Goal: Task Accomplishment & Management: Use online tool/utility

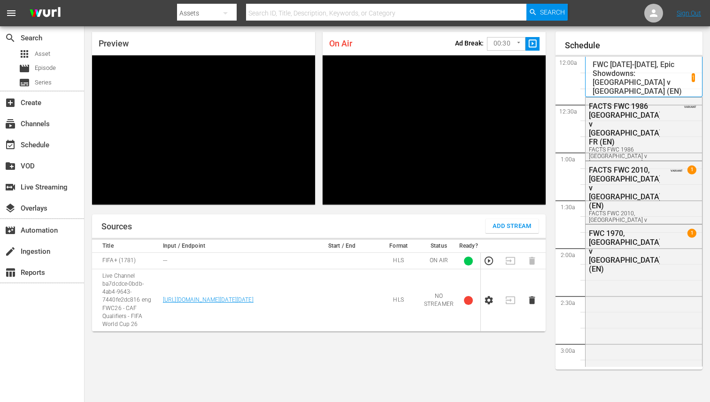
scroll to position [1041, 0]
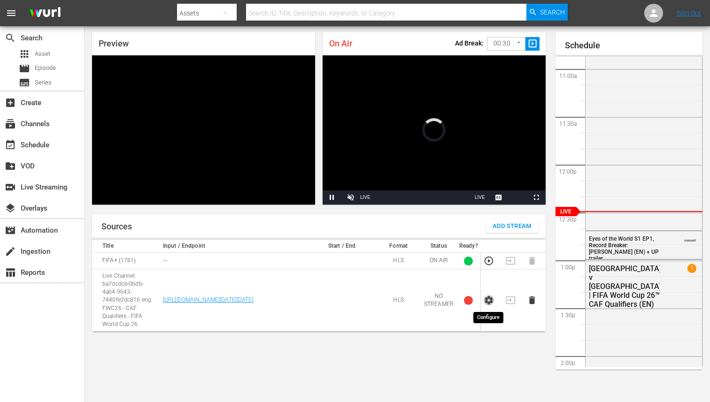
click at [489, 296] on icon "button" at bounding box center [489, 300] width 10 height 10
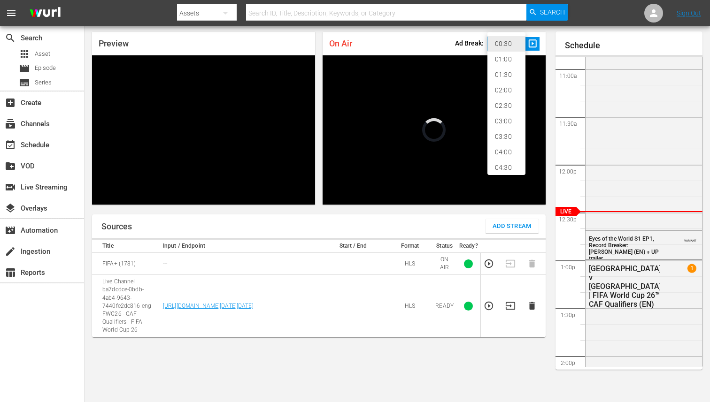
click at [512, 48] on body "menu Search By Assets Search ID, Title, Description, Keywords, or Category Sear…" at bounding box center [355, 171] width 710 height 402
click at [506, 87] on li "02:00" at bounding box center [506, 90] width 38 height 15
type input "120"
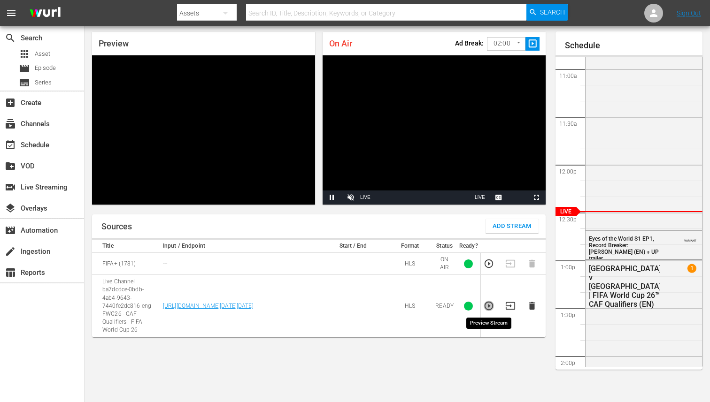
click at [485, 307] on icon "button" at bounding box center [489, 306] width 10 height 10
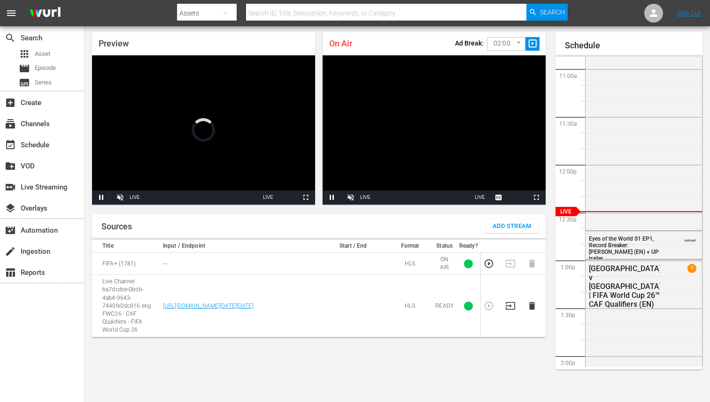
click at [509, 307] on icon "button" at bounding box center [510, 306] width 10 height 10
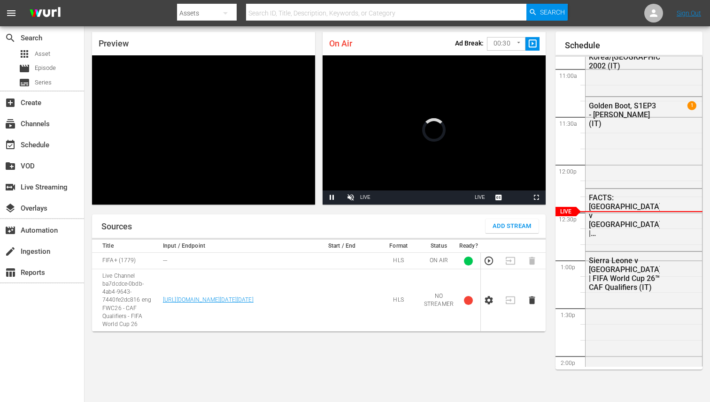
scroll to position [30, 0]
click at [488, 301] on icon "button" at bounding box center [489, 300] width 10 height 10
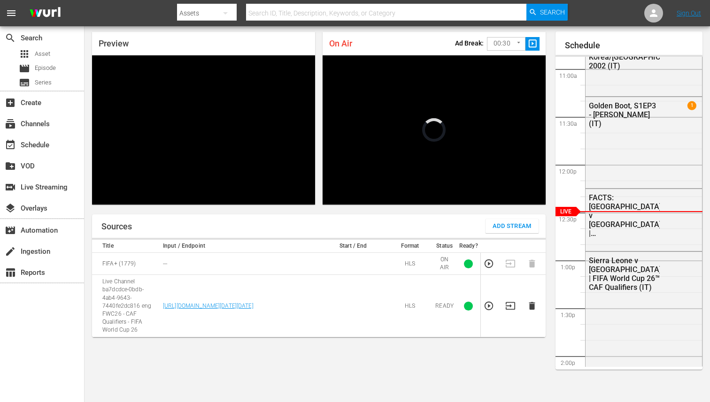
click at [508, 46] on body "menu Search By Assets Search ID, Title, Description, Keywords, or Category Sear…" at bounding box center [355, 171] width 710 height 402
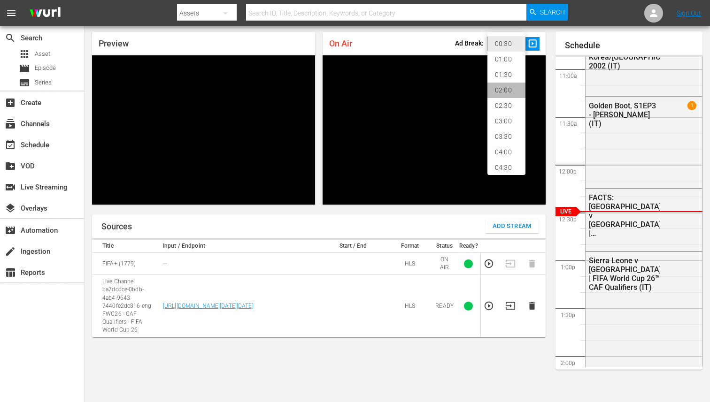
click at [503, 95] on li "02:00" at bounding box center [506, 90] width 38 height 15
type input "120"
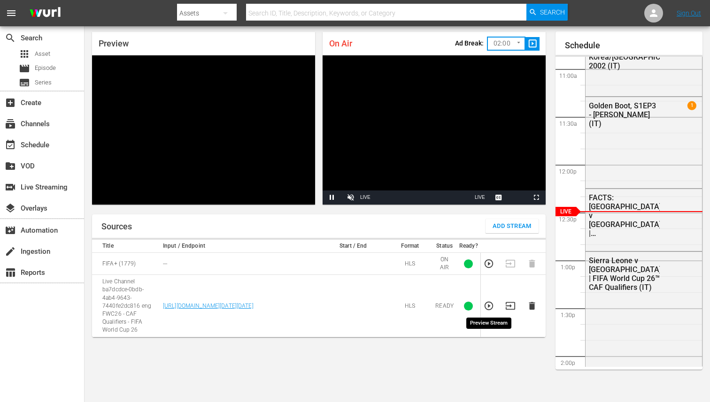
click at [490, 308] on icon "button" at bounding box center [489, 306] width 10 height 10
click at [509, 307] on icon "button" at bounding box center [510, 306] width 10 height 10
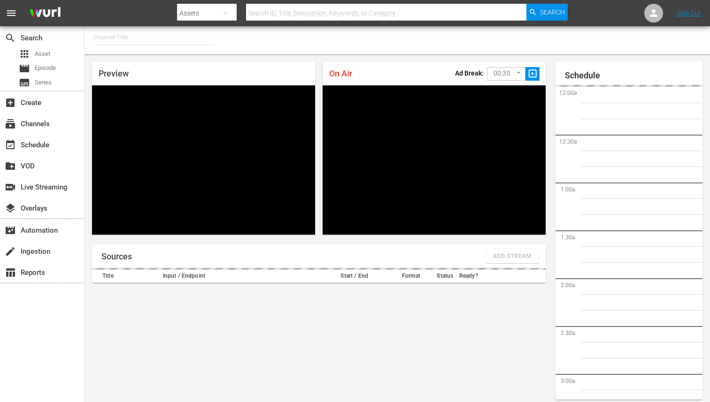
type input "FIFA+ [DEMOGRAPHIC_DATA] Local (1776)"
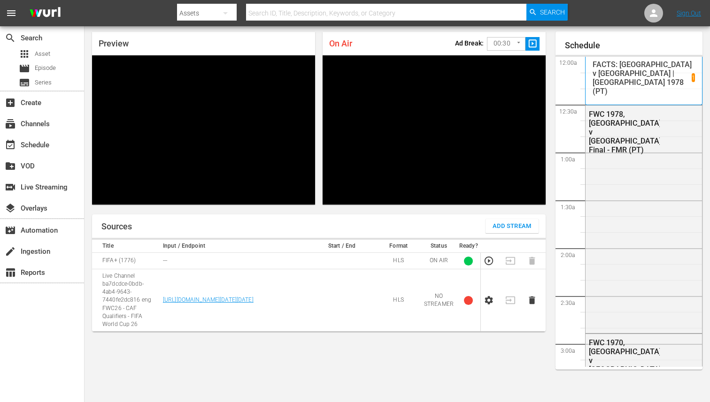
scroll to position [1041, 0]
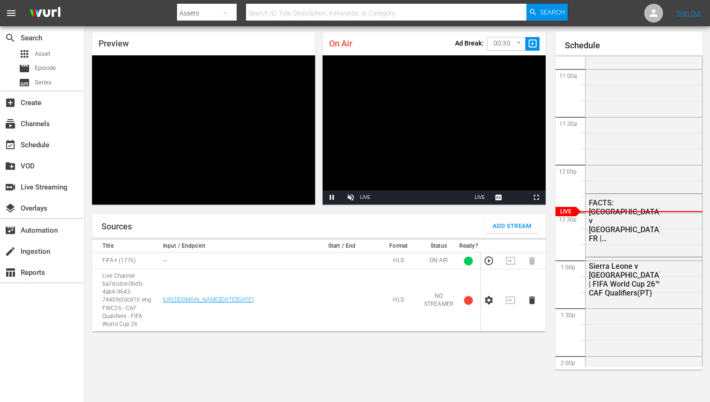
click at [485, 301] on icon "button" at bounding box center [489, 300] width 8 height 8
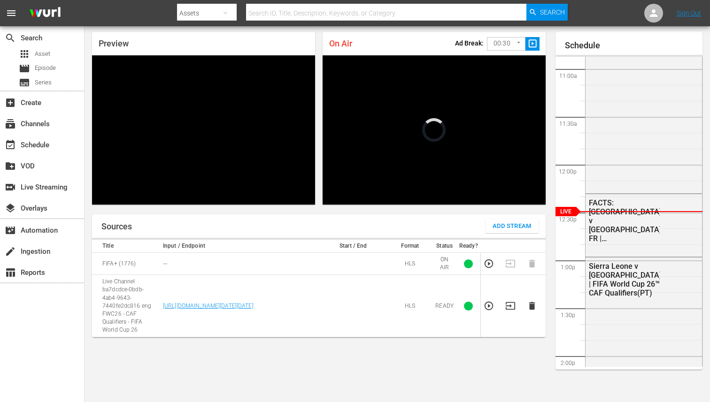
click at [496, 41] on body "menu Search By Assets Search ID, Title, Description, Keywords, or Category Sear…" at bounding box center [355, 171] width 710 height 402
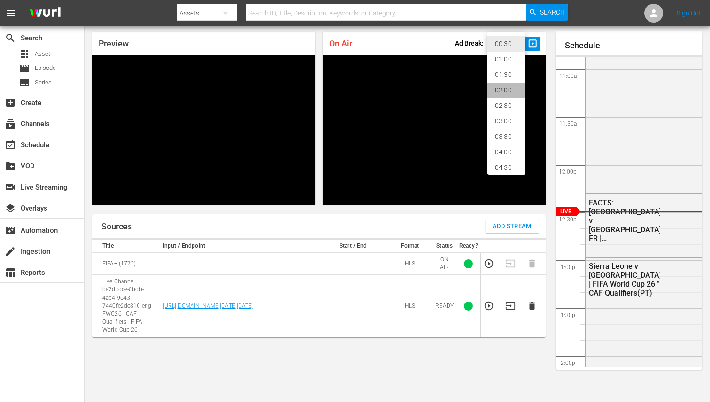
click at [502, 94] on li "02:00" at bounding box center [506, 90] width 38 height 15
type input "120"
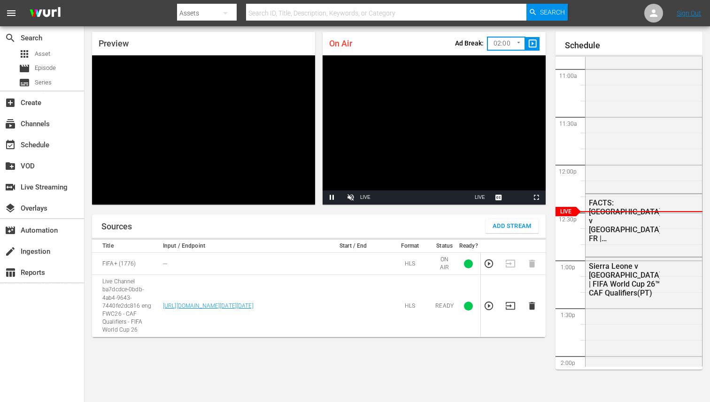
click at [491, 310] on icon "button" at bounding box center [489, 306] width 10 height 10
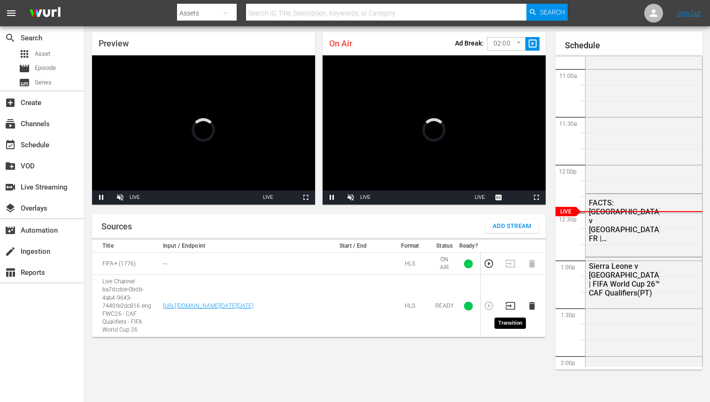
click at [508, 308] on icon "button" at bounding box center [510, 306] width 10 height 10
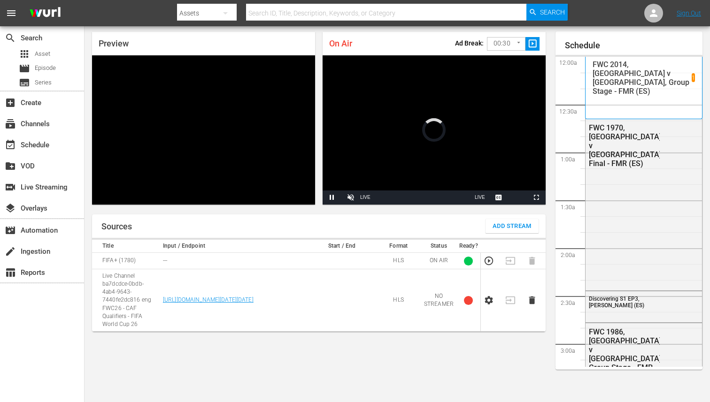
scroll to position [30, 0]
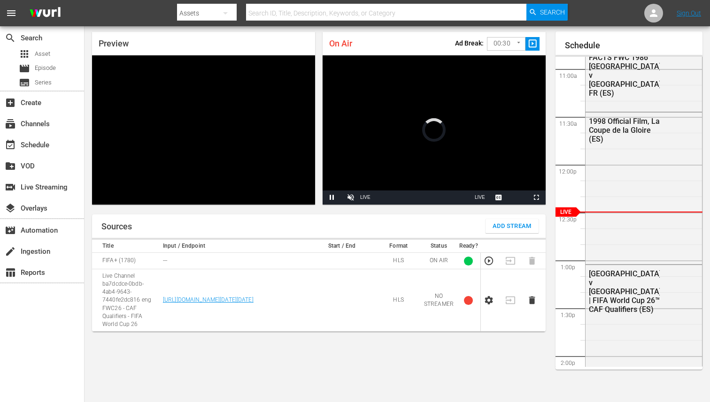
click at [491, 302] on icon "button" at bounding box center [489, 300] width 8 height 8
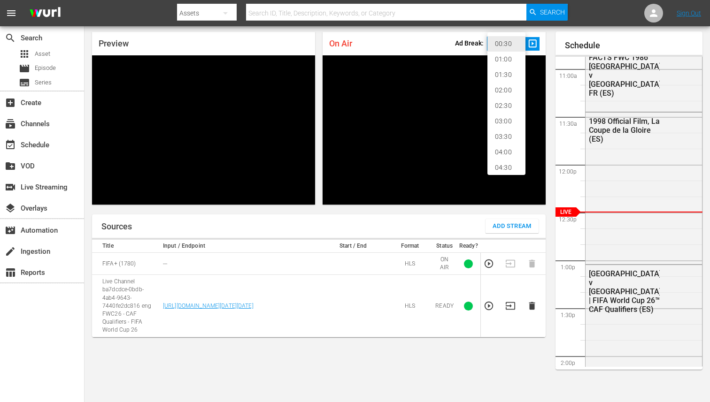
click at [504, 45] on body "menu Search By Assets Search ID, Title, Description, Keywords, or Category Sear…" at bounding box center [355, 171] width 710 height 402
click at [503, 87] on li "02:00" at bounding box center [506, 90] width 38 height 15
type input "120"
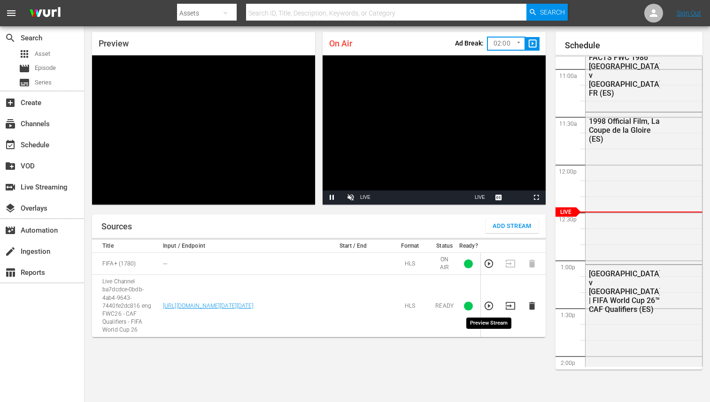
click at [488, 303] on icon "button" at bounding box center [489, 306] width 10 height 10
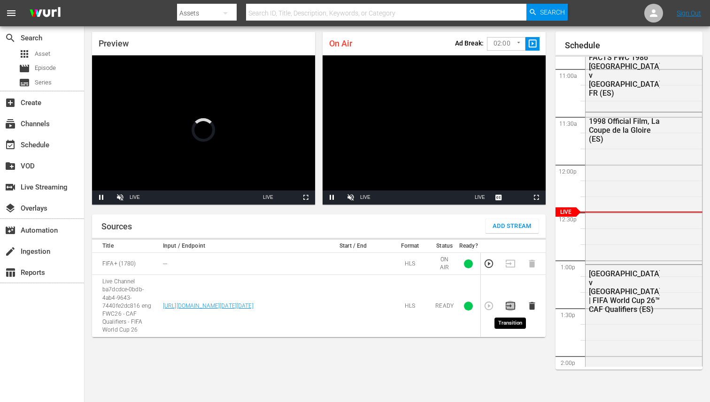
click at [509, 306] on icon "button" at bounding box center [510, 306] width 10 height 10
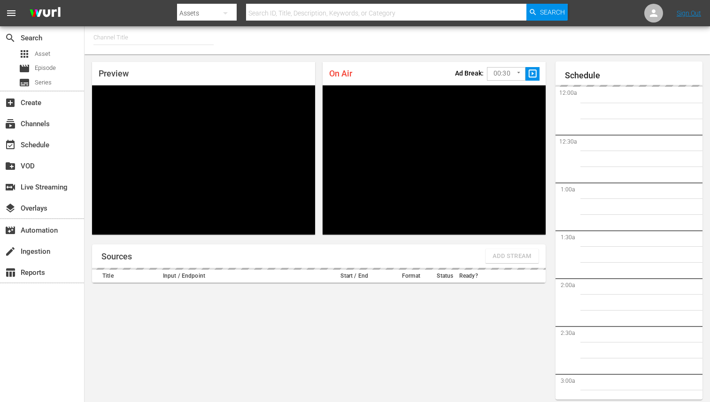
type input "FIFA+ [DEMOGRAPHIC_DATA]-Local-MX (1855)"
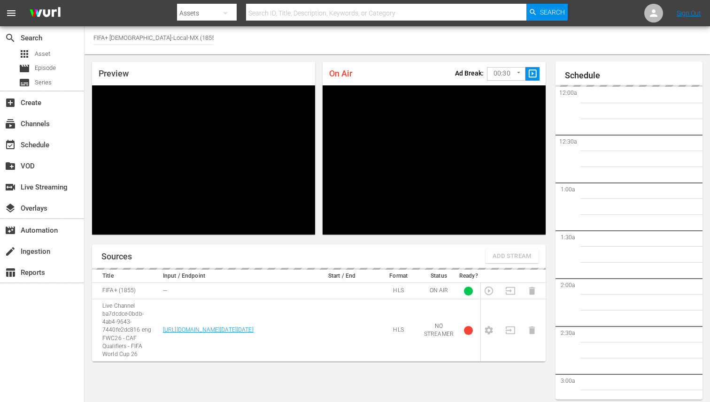
scroll to position [30, 0]
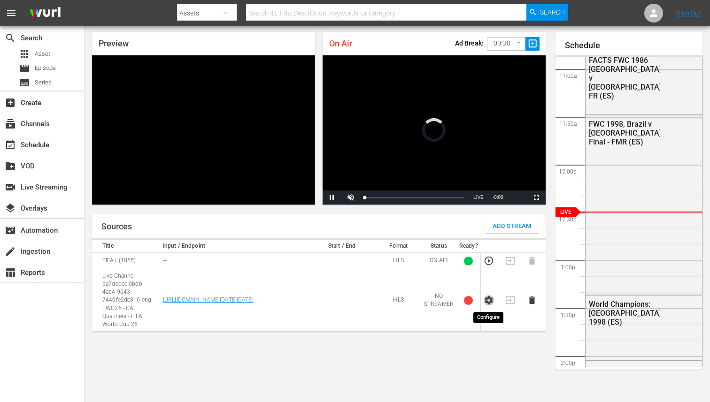
click at [487, 303] on icon "button" at bounding box center [489, 300] width 10 height 10
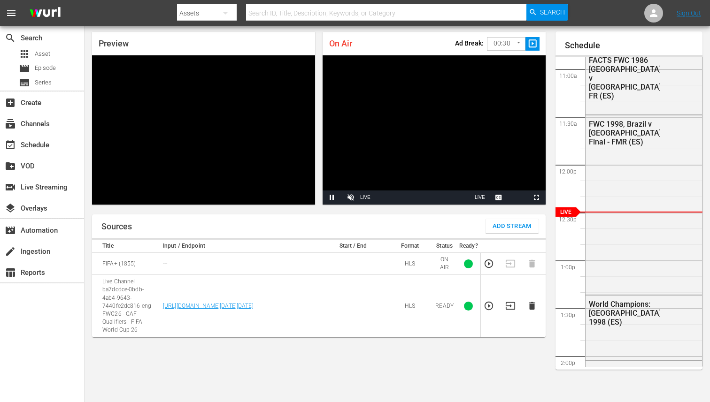
click at [518, 43] on body "menu Search By Assets Search ID, Title, Description, Keywords, or Category Sear…" at bounding box center [355, 171] width 710 height 402
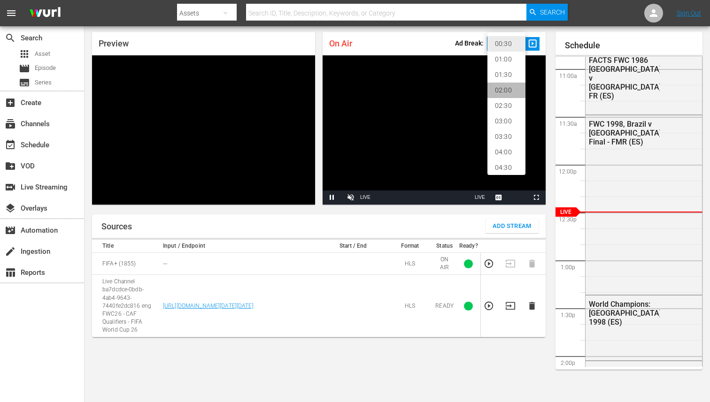
click at [505, 90] on li "02:00" at bounding box center [506, 90] width 38 height 15
type input "120"
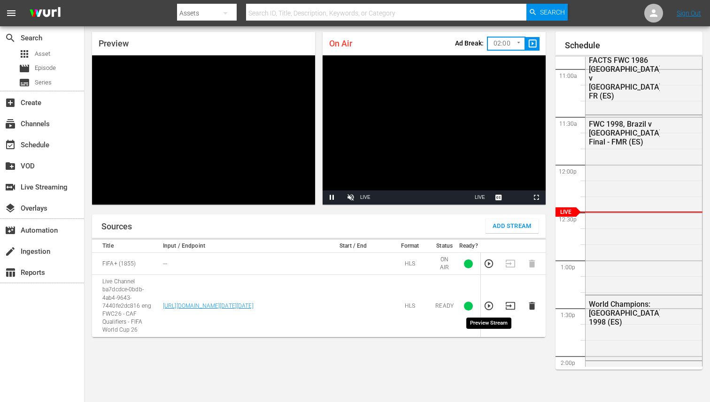
click at [490, 304] on icon "button" at bounding box center [489, 306] width 10 height 10
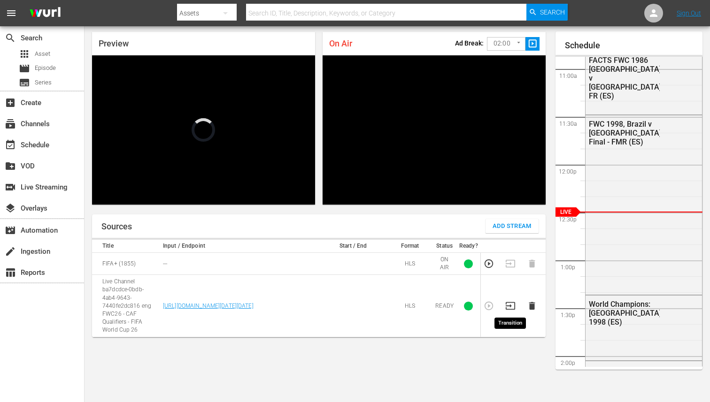
click at [509, 310] on icon "button" at bounding box center [510, 306] width 10 height 10
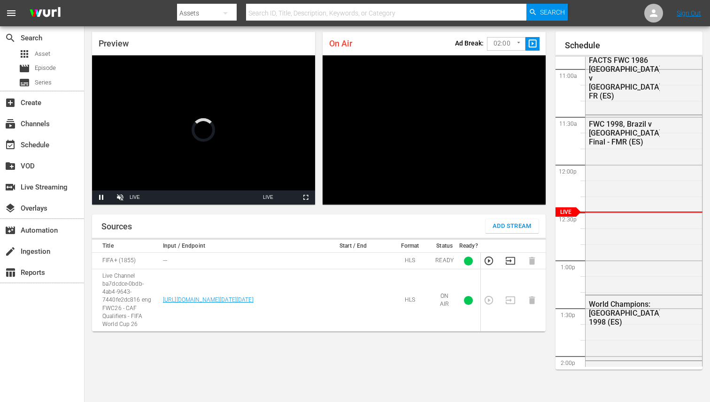
click at [192, 141] on video "Video Player" at bounding box center [203, 129] width 223 height 149
click at [101, 198] on span "Video Player" at bounding box center [101, 198] width 0 height 0
